Goal: Task Accomplishment & Management: Complete application form

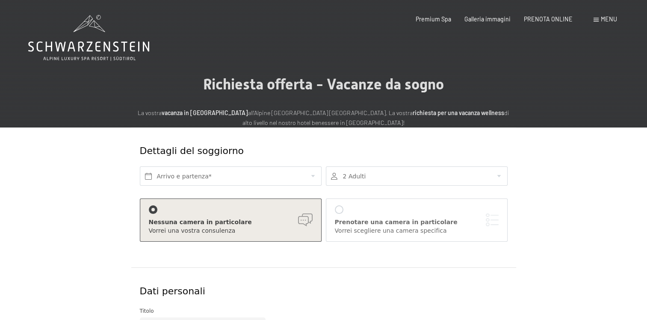
click at [257, 180] on span "Consenso marketing*" at bounding box center [273, 184] width 65 height 9
click at [237, 180] on input "Consenso marketing*" at bounding box center [232, 184] width 9 height 9
checkbox input "false"
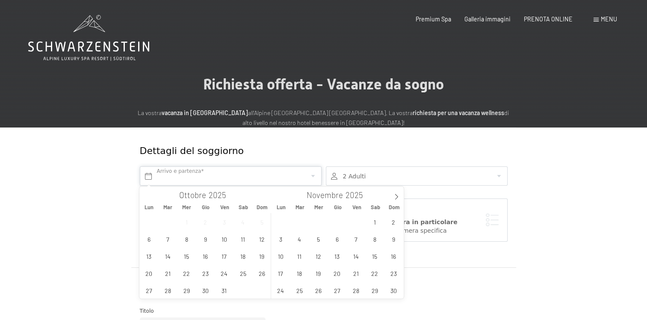
click at [311, 178] on input "text" at bounding box center [231, 175] width 182 height 19
click at [370, 219] on span "1" at bounding box center [375, 221] width 17 height 17
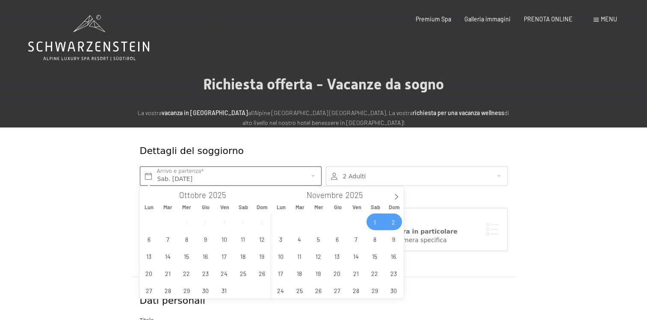
click at [389, 221] on span "2" at bounding box center [393, 221] width 17 height 17
type input "Sab. [DATE] - Dom. [DATE]"
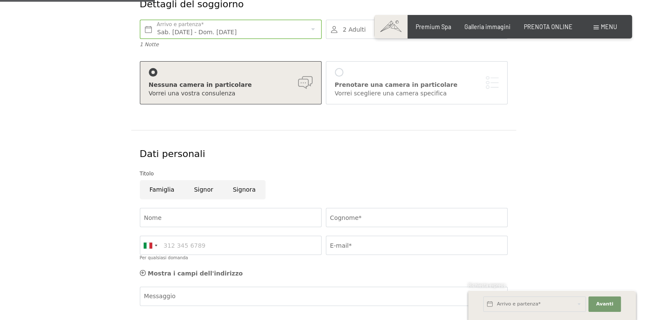
scroll to position [178, 0]
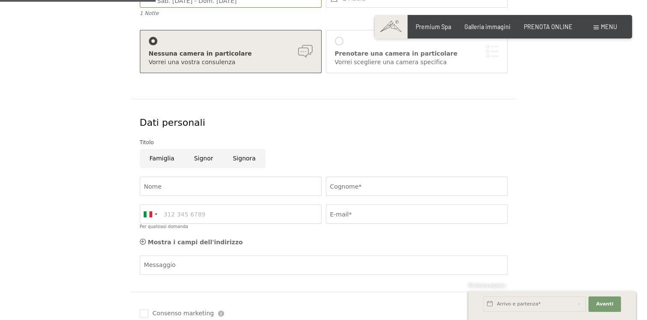
click at [250, 156] on input "Signora" at bounding box center [244, 158] width 42 height 19
radio input "true"
click at [234, 181] on input "Nome" at bounding box center [231, 186] width 182 height 19
type input "[PERSON_NAME]"
type input "bronzati"
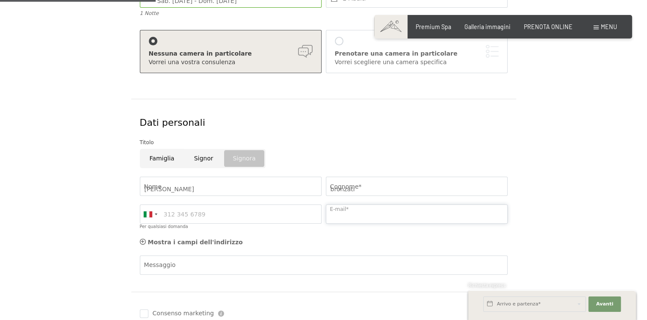
type input "[PERSON_NAME][EMAIL_ADDRESS][DOMAIN_NAME]"
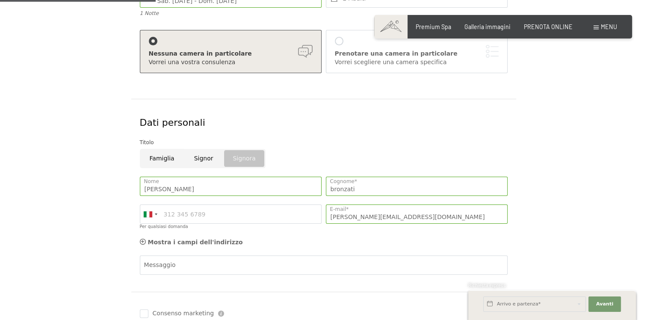
click at [469, 139] on div "Titolo" at bounding box center [324, 142] width 368 height 9
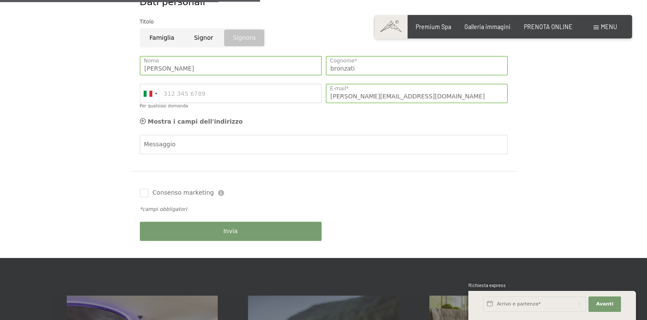
scroll to position [299, 0]
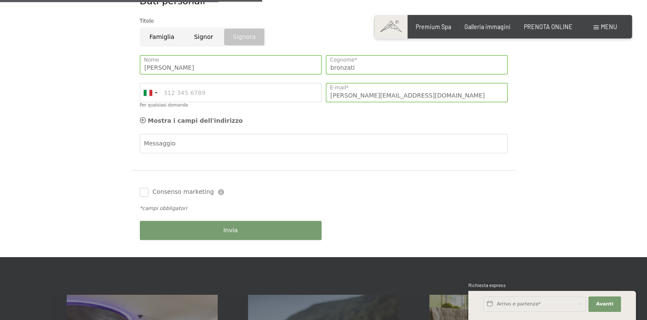
click at [145, 192] on input "Consenso marketing" at bounding box center [144, 192] width 9 height 9
checkbox input "true"
click at [199, 241] on div "Invia" at bounding box center [231, 230] width 186 height 28
click at [206, 231] on button "Invia" at bounding box center [231, 230] width 182 height 19
